Goal: Information Seeking & Learning: Learn about a topic

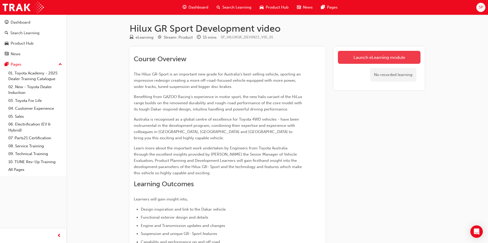
click at [381, 54] on link "Launch eLearning module" at bounding box center [379, 57] width 83 height 13
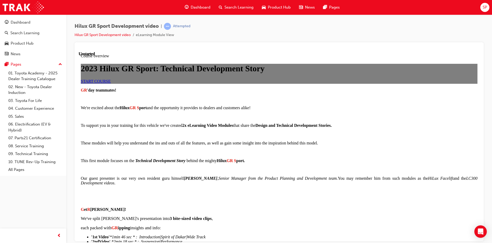
click at [111, 83] on link "START COURSE" at bounding box center [96, 81] width 30 height 4
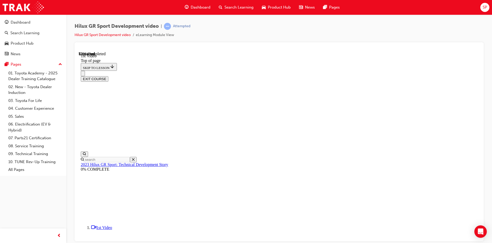
scroll to position [42, 0]
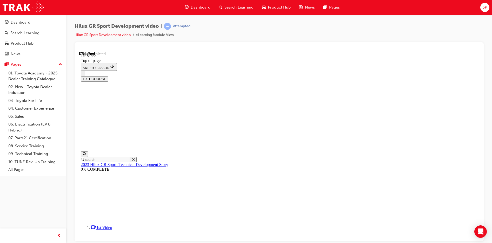
scroll to position [192, 0]
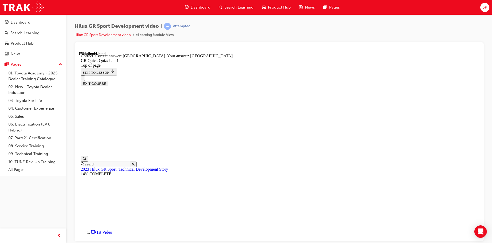
scroll to position [97, 0]
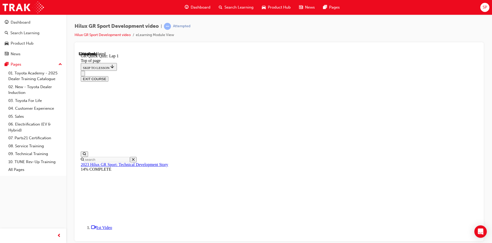
scroll to position [16, 0]
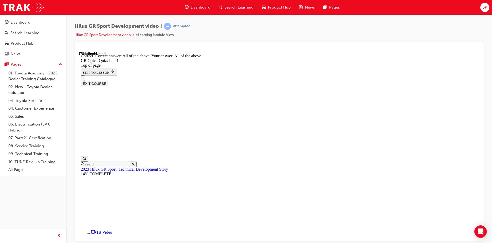
scroll to position [83, 0]
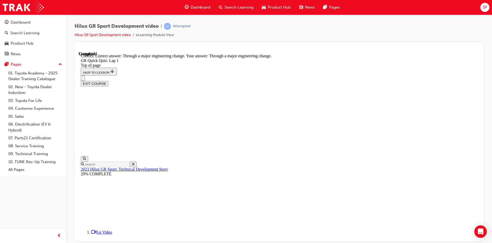
scroll to position [41, 0]
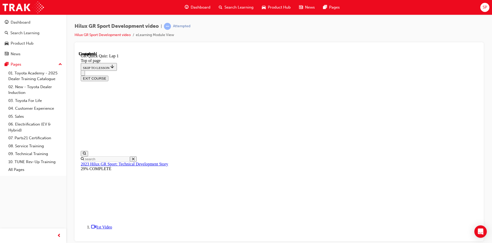
scroll to position [68, 0]
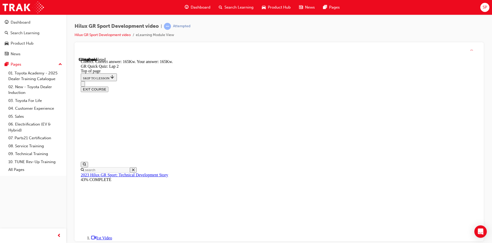
scroll to position [100, 0]
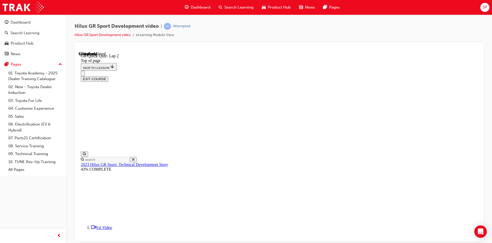
scroll to position [16, 0]
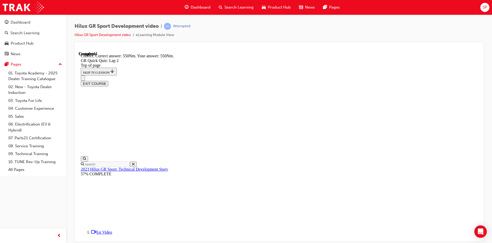
scroll to position [83, 0]
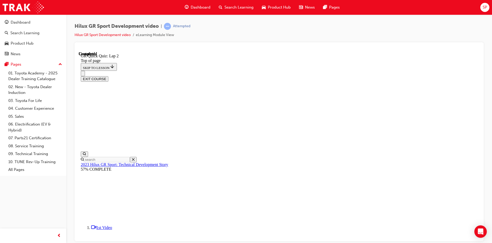
scroll to position [68, 0]
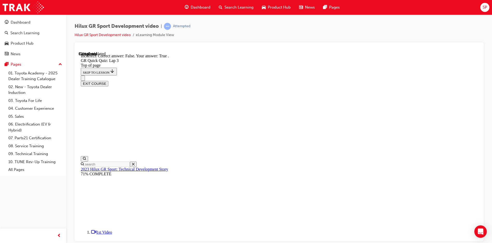
scroll to position [73, 0]
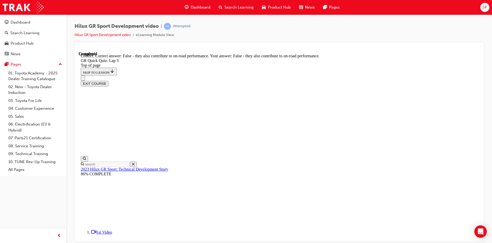
scroll to position [50, 0]
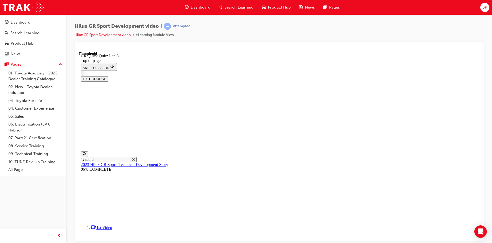
scroll to position [68, 0]
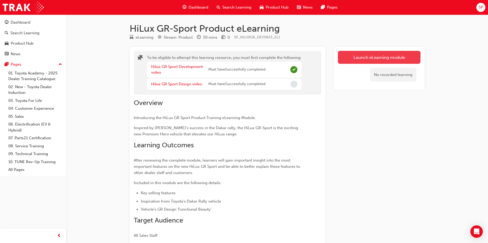
click at [362, 59] on button "Launch eLearning module" at bounding box center [379, 57] width 83 height 13
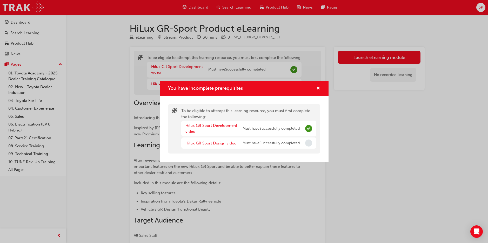
click at [227, 145] on link "Hilux GR Sport Design video" at bounding box center [210, 143] width 51 height 5
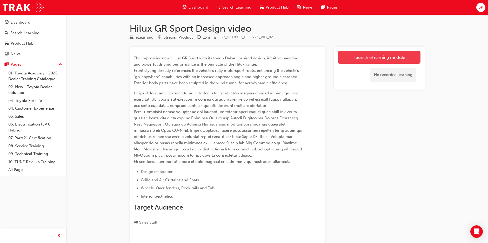
click at [382, 55] on link "Launch eLearning module" at bounding box center [379, 57] width 83 height 13
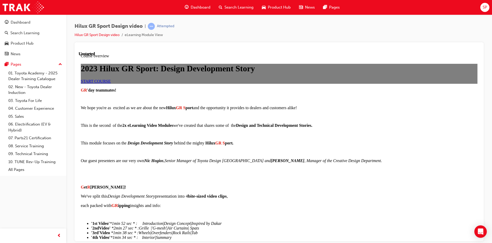
click at [111, 83] on span "START COURSE" at bounding box center [96, 81] width 30 height 4
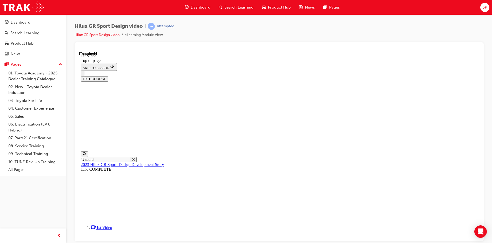
scroll to position [94, 0]
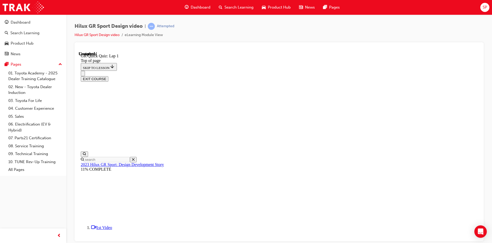
scroll to position [16, 0]
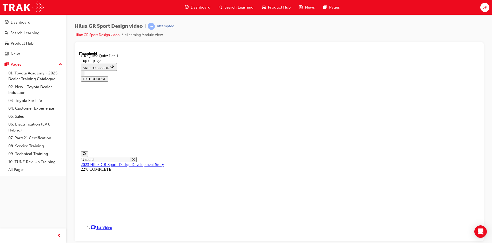
scroll to position [16, 0]
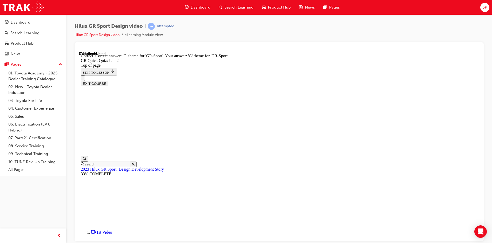
scroll to position [106, 0]
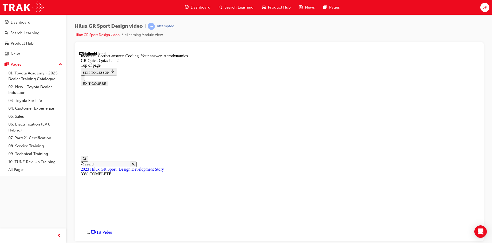
scroll to position [118, 0]
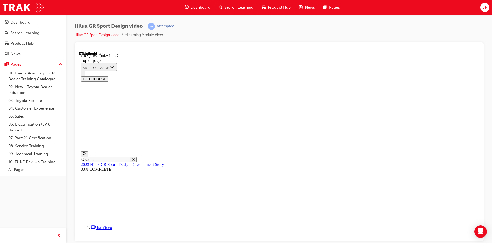
scroll to position [42, 0]
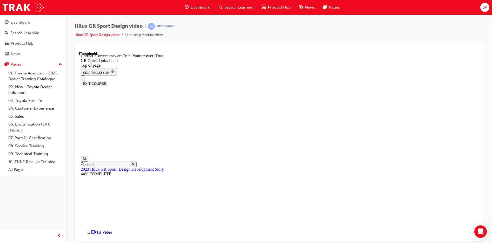
scroll to position [94, 0]
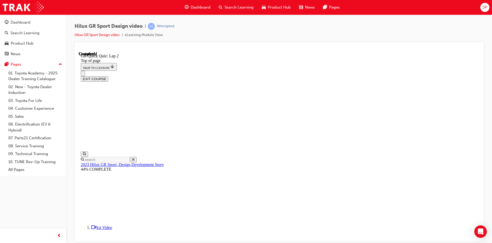
scroll to position [68, 0]
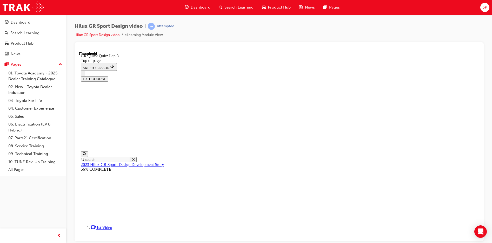
scroll to position [16, 0]
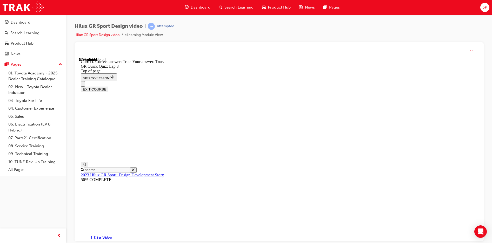
scroll to position [77, 0]
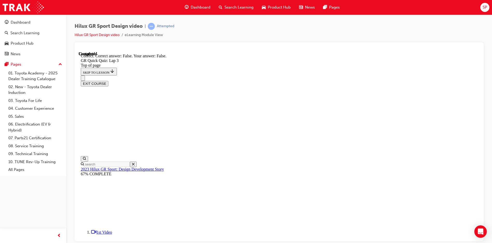
scroll to position [103, 0]
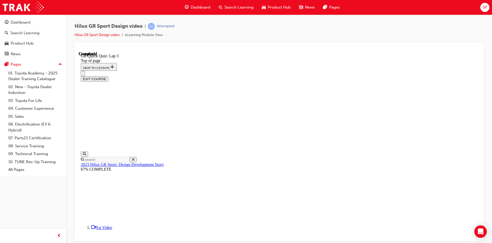
scroll to position [68, 0]
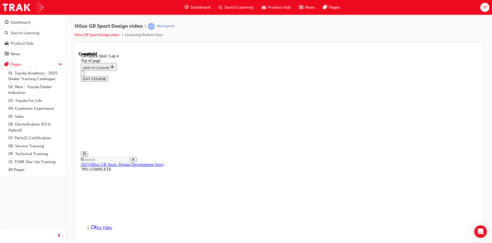
scroll to position [68, 0]
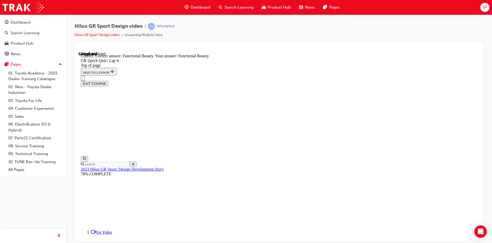
scroll to position [129, 0]
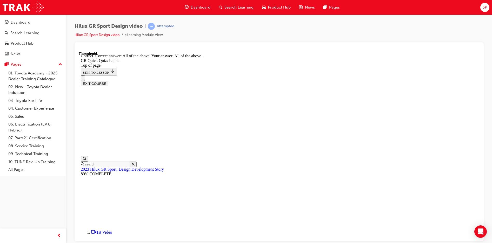
scroll to position [100, 0]
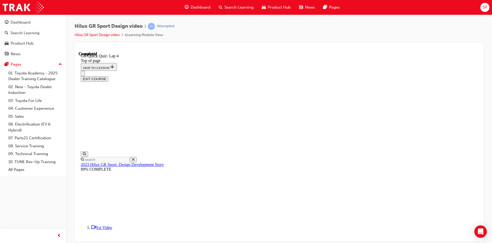
scroll to position [68, 0]
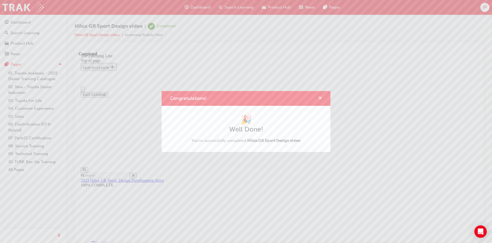
click at [319, 97] on span "cross-icon" at bounding box center [320, 98] width 4 height 5
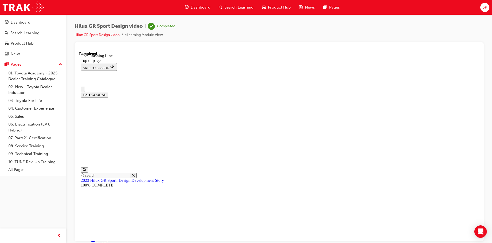
click at [108, 92] on button "EXIT COURSE" at bounding box center [95, 94] width 28 height 5
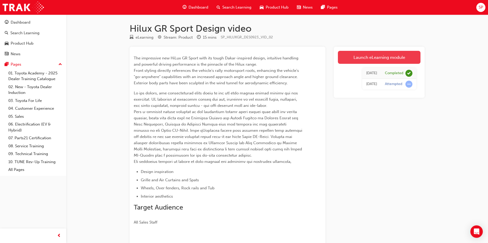
click at [376, 55] on link "Launch eLearning module" at bounding box center [379, 57] width 83 height 13
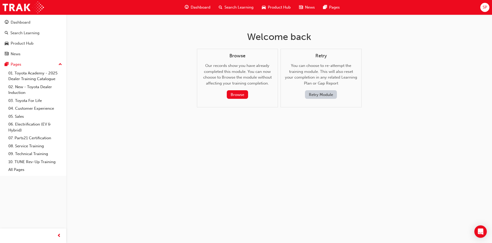
click at [323, 94] on button "Retry Module" at bounding box center [321, 94] width 32 height 9
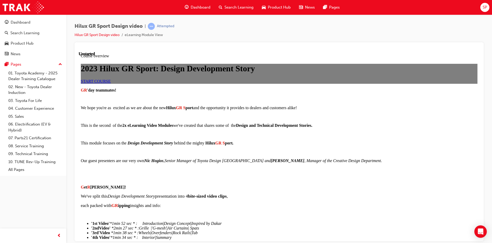
click at [111, 83] on link "START COURSE" at bounding box center [96, 81] width 30 height 4
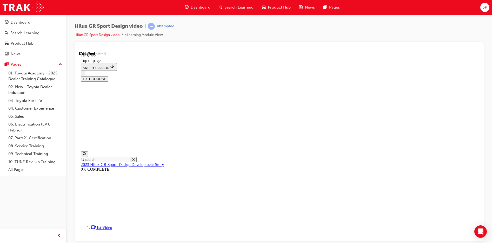
scroll to position [120, 0]
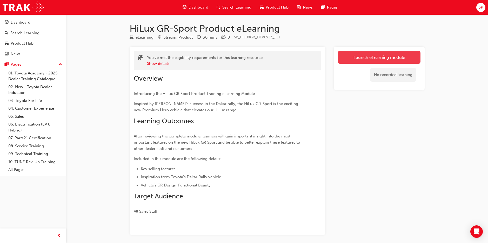
click at [375, 56] on link "Launch eLearning module" at bounding box center [379, 57] width 83 height 13
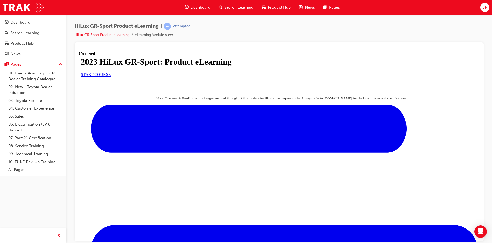
click at [111, 77] on span "START COURSE" at bounding box center [96, 74] width 30 height 4
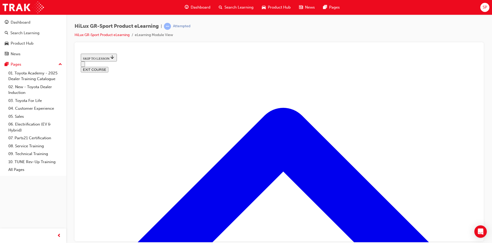
scroll to position [276, 0]
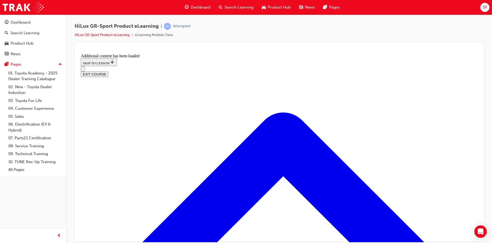
scroll to position [491, 0]
drag, startPoint x: 217, startPoint y: 193, endPoint x: 308, endPoint y: 170, distance: 93.7
drag, startPoint x: 241, startPoint y: 131, endPoint x: 253, endPoint y: 191, distance: 60.7
drag, startPoint x: 239, startPoint y: 139, endPoint x: 254, endPoint y: 140, distance: 15.1
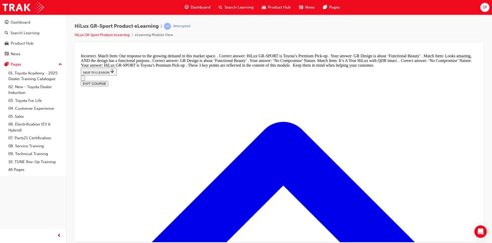
scroll to position [600, 0]
drag, startPoint x: 245, startPoint y: 208, endPoint x: 256, endPoint y: 155, distance: 54.4
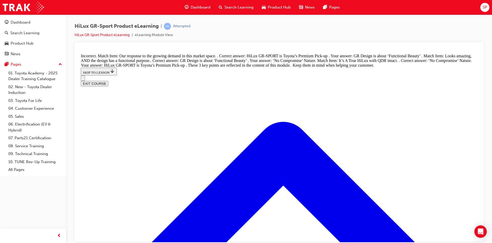
drag, startPoint x: 250, startPoint y: 204, endPoint x: 349, endPoint y: 155, distance: 110.2
drag, startPoint x: 245, startPoint y: 207, endPoint x: 314, endPoint y: 180, distance: 73.9
drag, startPoint x: 240, startPoint y: 202, endPoint x: 314, endPoint y: 202, distance: 74.8
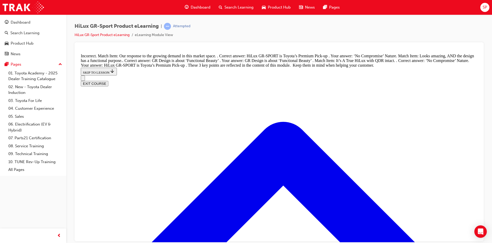
scroll to position [467, 0]
drag, startPoint x: 228, startPoint y: 161, endPoint x: 318, endPoint y: 215, distance: 105.4
drag, startPoint x: 229, startPoint y: 188, endPoint x: 325, endPoint y: 190, distance: 96.4
drag, startPoint x: 246, startPoint y: 155, endPoint x: 335, endPoint y: 155, distance: 88.6
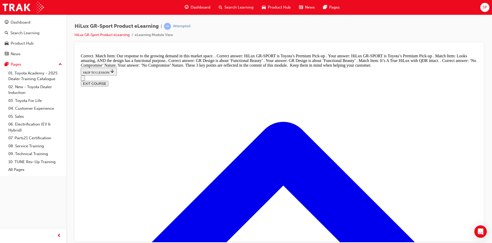
scroll to position [16, 0]
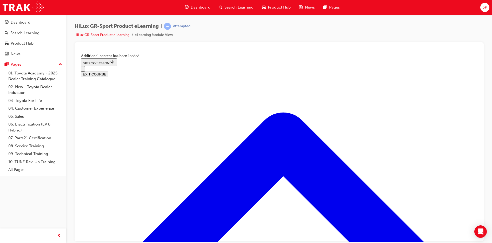
scroll to position [430, 0]
radio input "true"
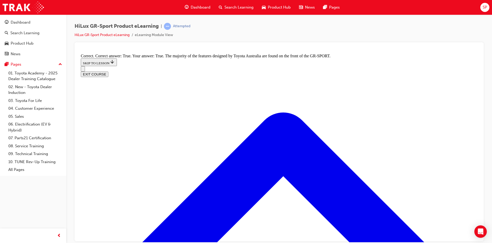
scroll to position [638, 0]
radio input "true"
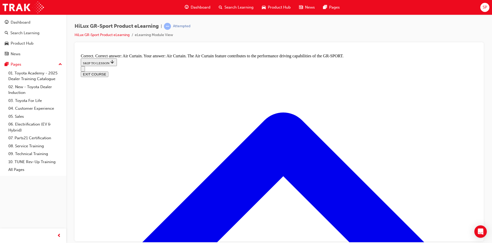
scroll to position [922, 0]
radio input "true"
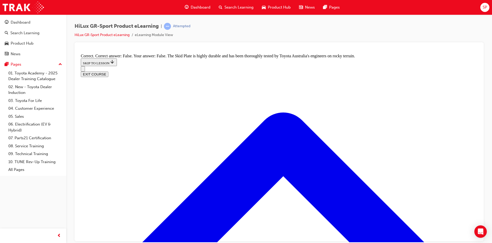
scroll to position [975, 0]
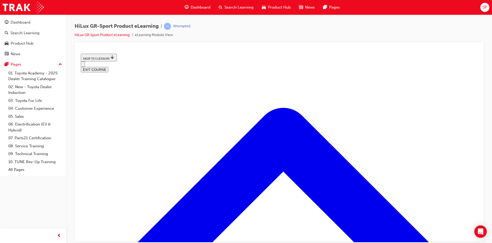
scroll to position [68, 0]
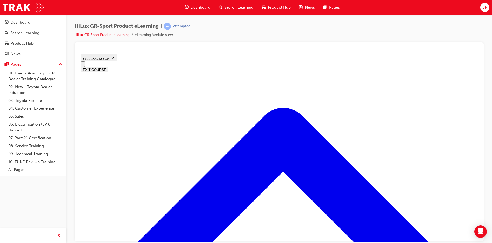
scroll to position [81, 0]
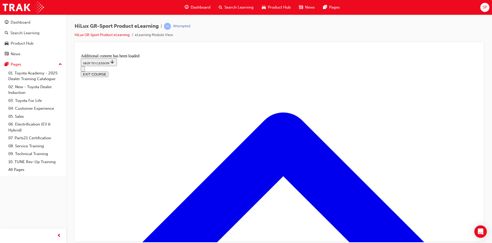
scroll to position [67, 0]
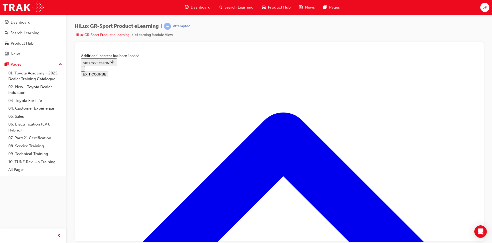
radio input "true"
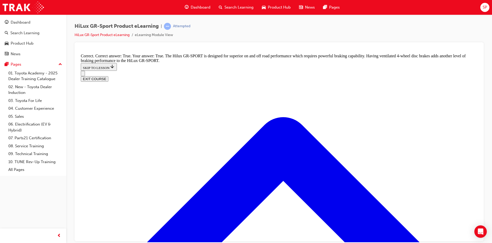
scroll to position [383, 0]
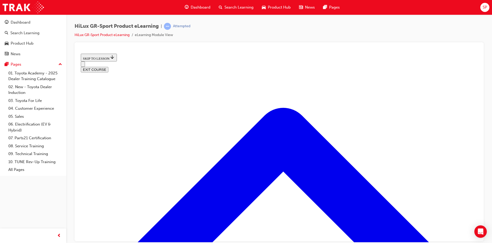
scroll to position [483, 0]
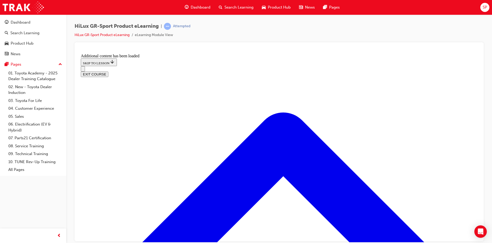
scroll to position [624, 0]
checkbox input "true"
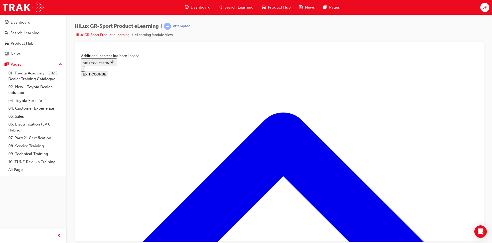
checkbox input "true"
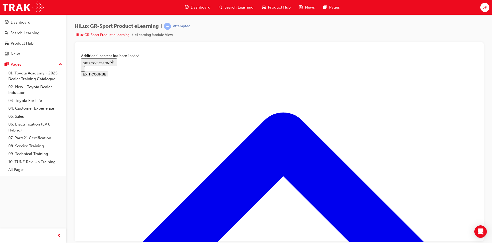
checkbox input "true"
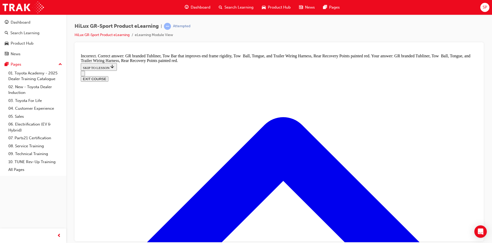
checkbox input "false"
checkbox input "true"
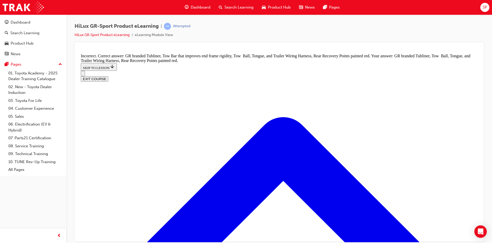
checkbox input "false"
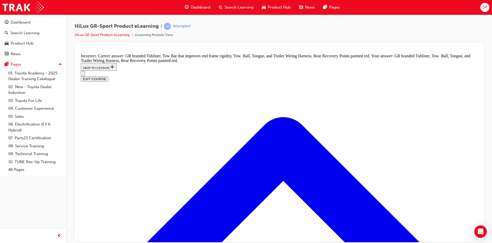
checkbox input "false"
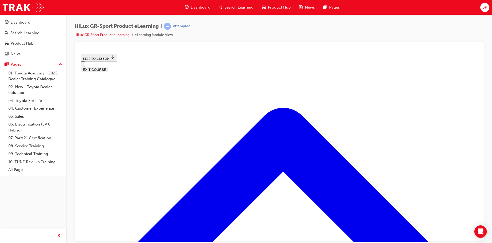
scroll to position [172, 0]
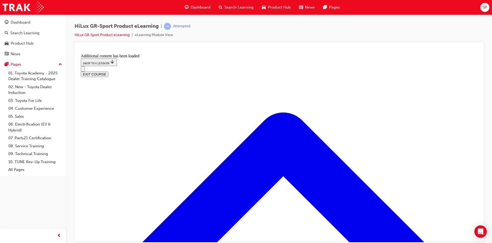
scroll to position [437, 0]
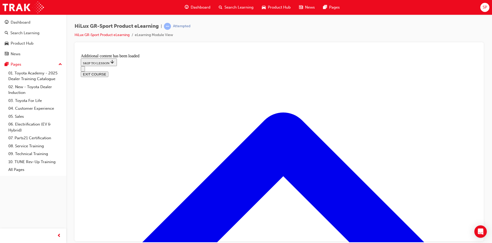
checkbox input "true"
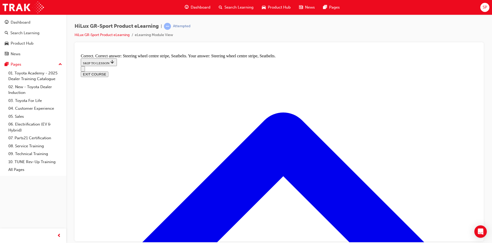
scroll to position [824, 0]
radio input "true"
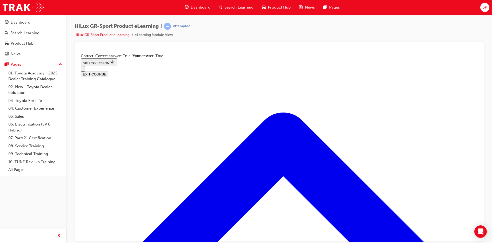
scroll to position [888, 0]
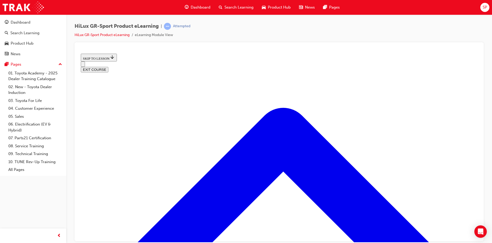
scroll to position [212, 0]
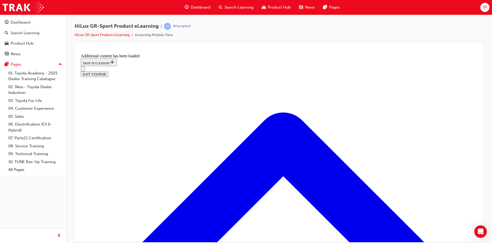
scroll to position [353, 0]
radio input "true"
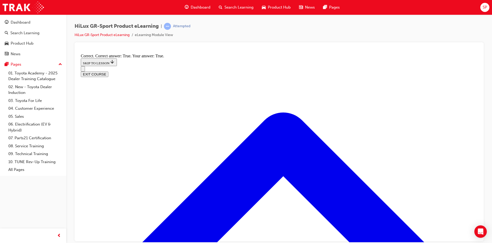
scroll to position [412, 0]
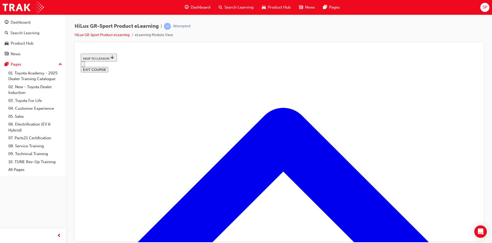
scroll to position [671, 0]
click at [108, 67] on button "EXIT COURSE" at bounding box center [95, 69] width 28 height 5
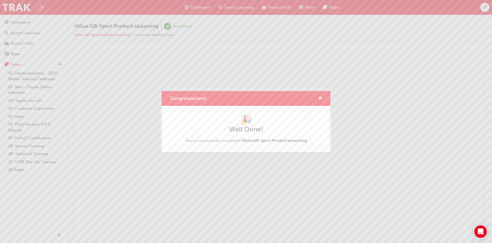
scroll to position [0, 0]
click at [319, 97] on span "cross-icon" at bounding box center [320, 98] width 4 height 5
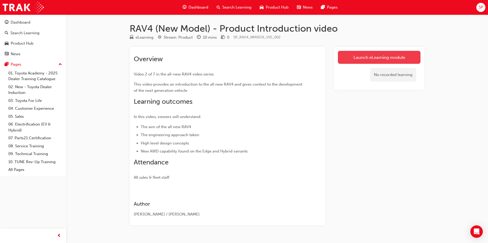
click at [359, 54] on link "Launch eLearning module" at bounding box center [379, 57] width 83 height 13
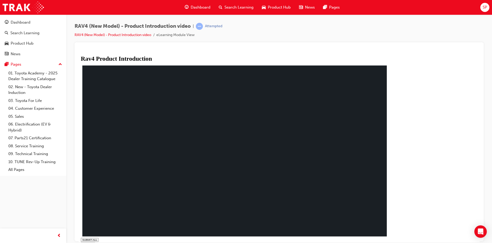
click at [84, 243] on polygon at bounding box center [83, 244] width 2 height 3
type input "0.014"
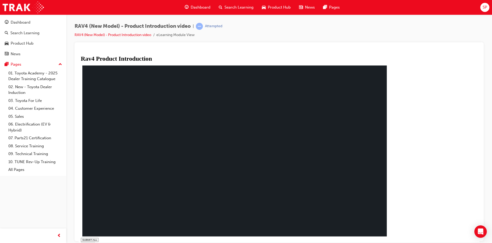
type input "0.2"
click at [95, 242] on button "volume" at bounding box center [88, 244] width 14 height 5
type input "0.023"
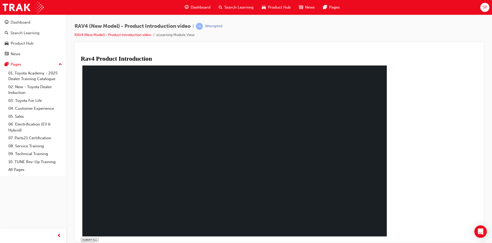
type input "0.5"
drag, startPoint x: 153, startPoint y: 238, endPoint x: 164, endPoint y: 238, distance: 10.4
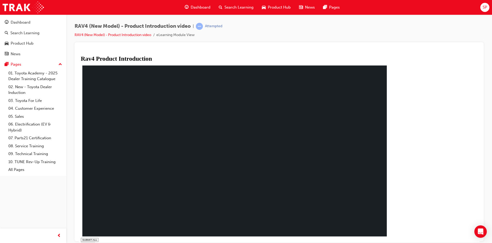
type input "0.169"
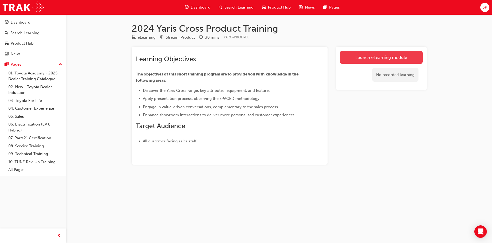
click at [393, 57] on link "Launch eLearning module" at bounding box center [381, 57] width 83 height 13
